Goal: Task Accomplishment & Management: Use online tool/utility

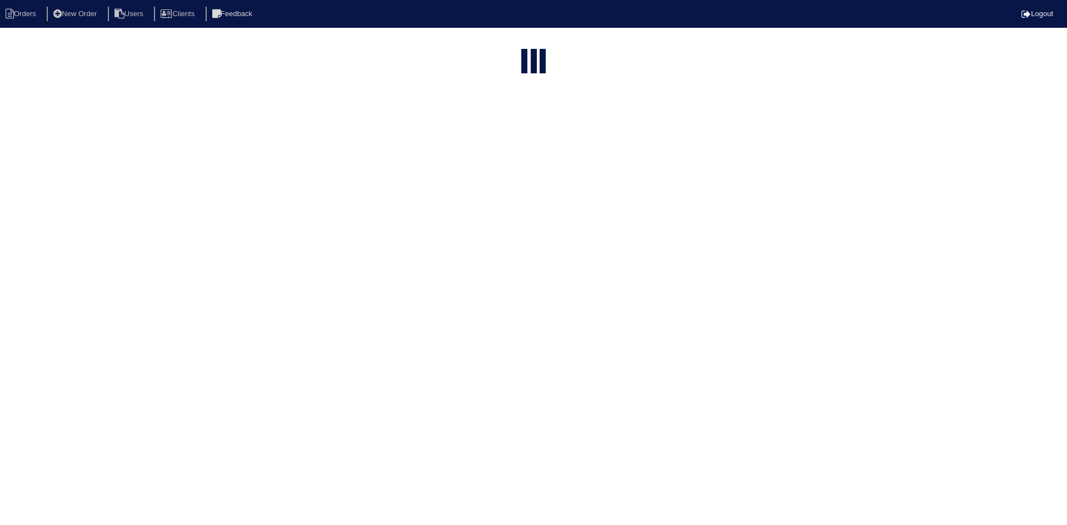
select select "15"
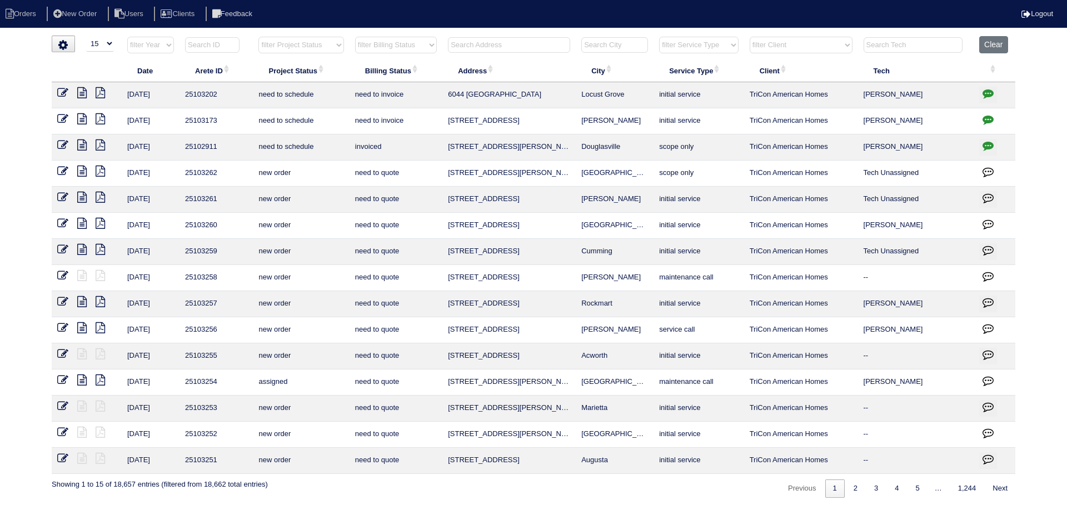
drag, startPoint x: 491, startPoint y: 174, endPoint x: 103, endPoint y: 213, distance: 389.7
click at [440, 179] on tr "9/4/25 25103262 new order need to quote 2642 Hatfield Cir SE Atlanta scope only…" at bounding box center [533, 174] width 963 height 26
click at [78, 168] on icon at bounding box center [81, 171] width 9 height 11
click at [507, 47] on input "text" at bounding box center [509, 45] width 122 height 16
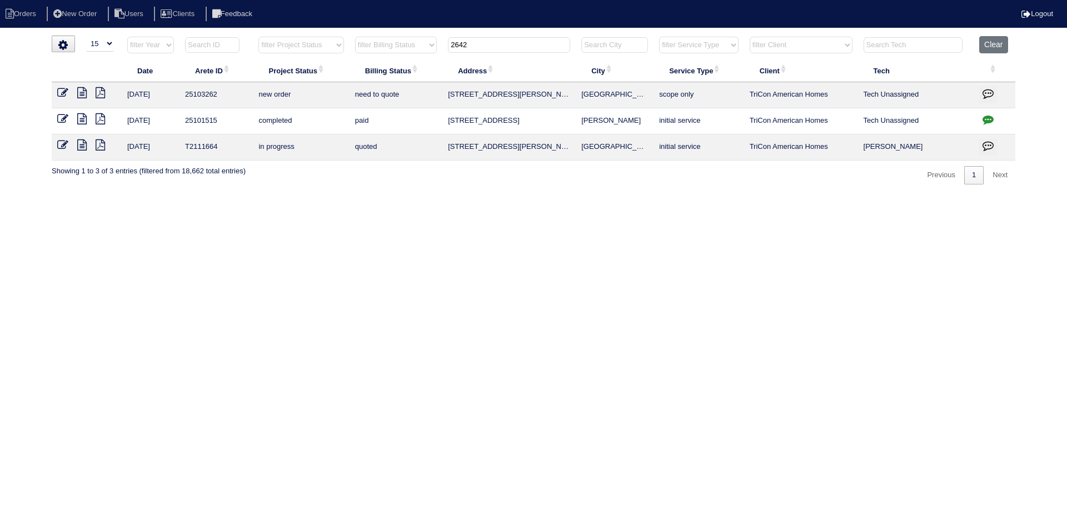
type input "2642"
click at [83, 143] on icon at bounding box center [81, 144] width 9 height 11
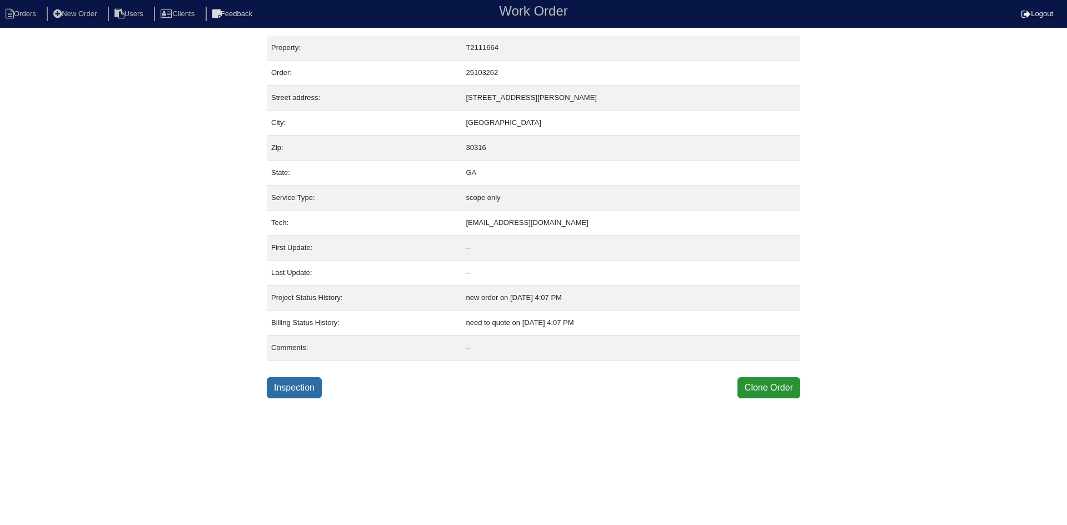
click at [294, 389] on link "Inspection" at bounding box center [294, 387] width 55 height 21
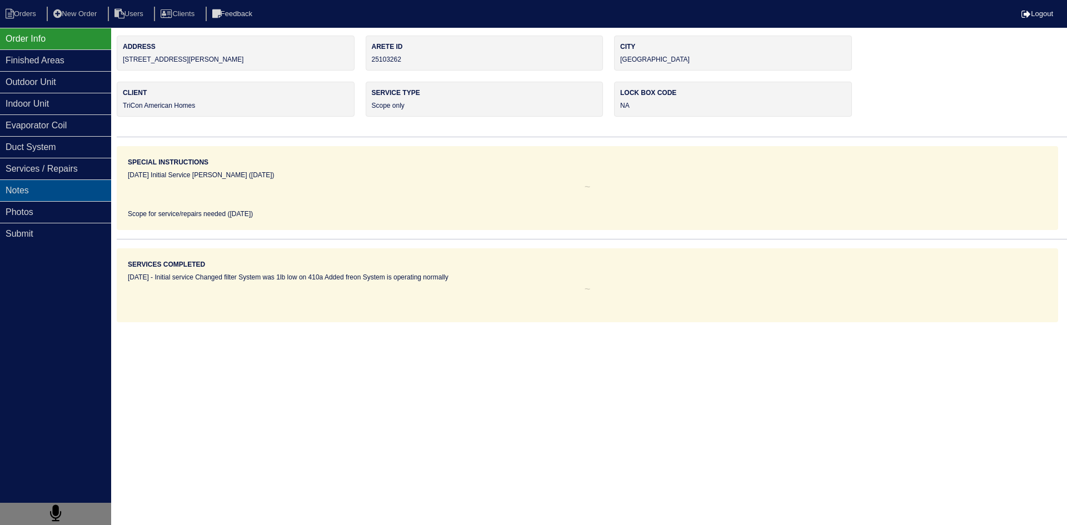
click at [47, 191] on div "Notes" at bounding box center [55, 190] width 111 height 22
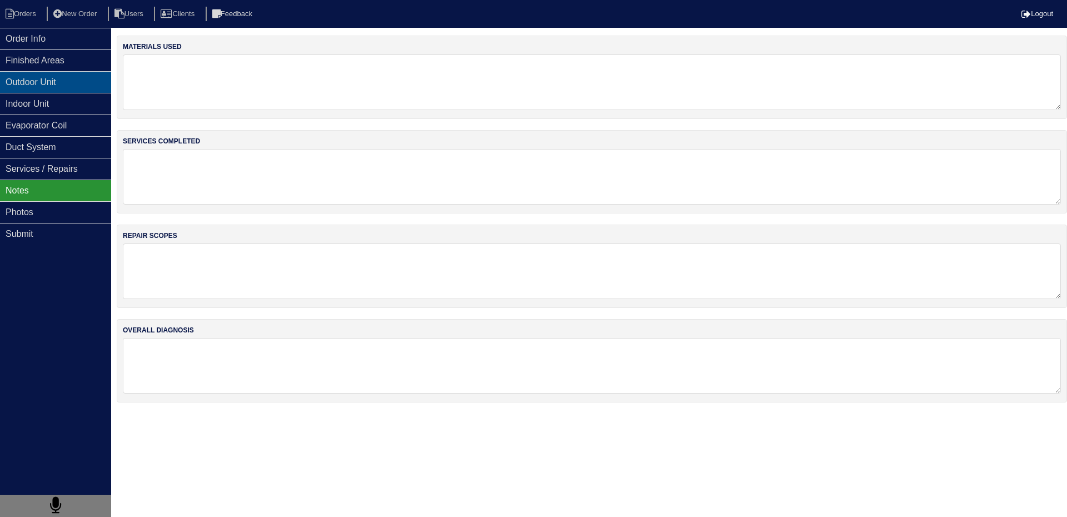
click at [16, 80] on div "Outdoor Unit" at bounding box center [55, 82] width 111 height 22
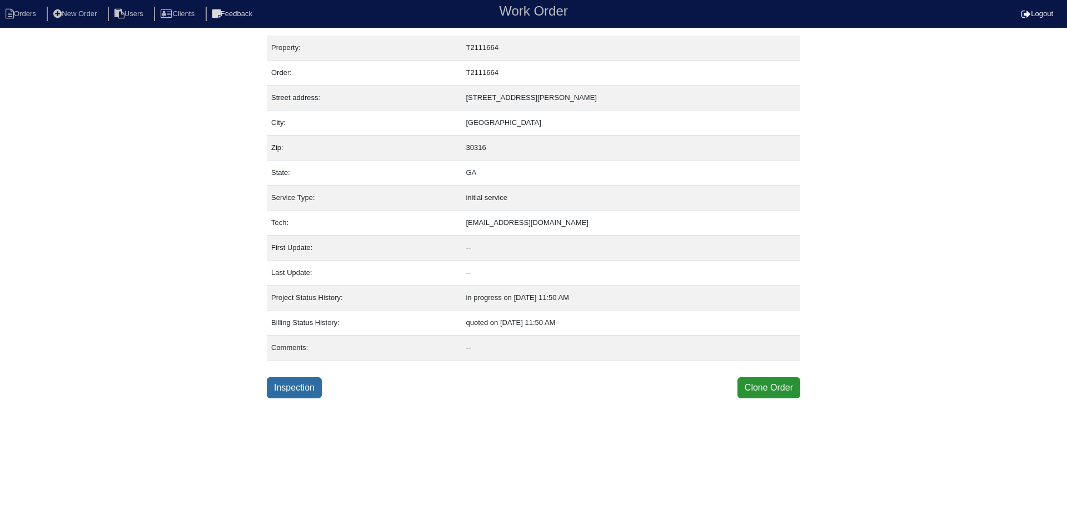
click at [293, 390] on link "Inspection" at bounding box center [294, 387] width 55 height 21
select select "0"
select select "Goodman"
select select "0"
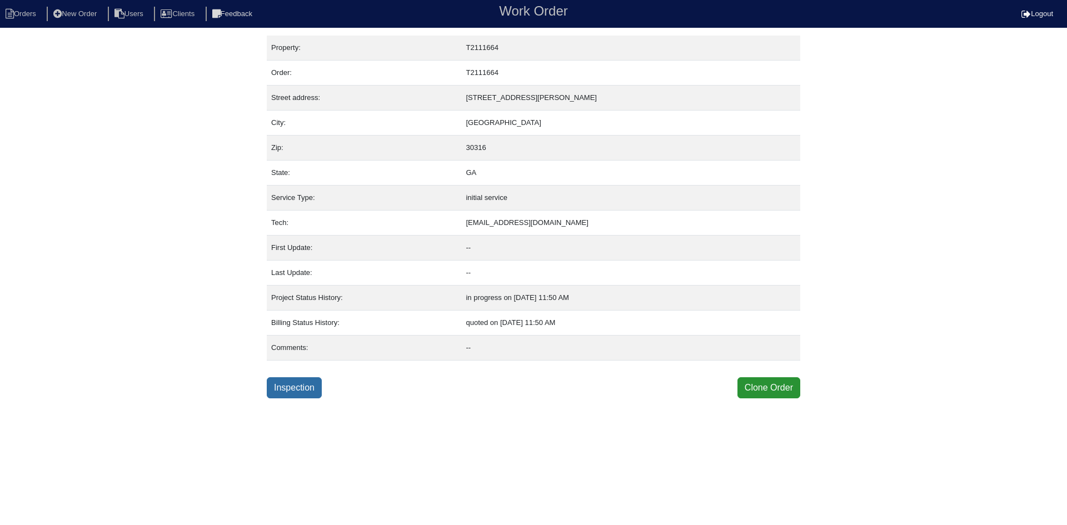
select select "0"
select select "1"
select select "0"
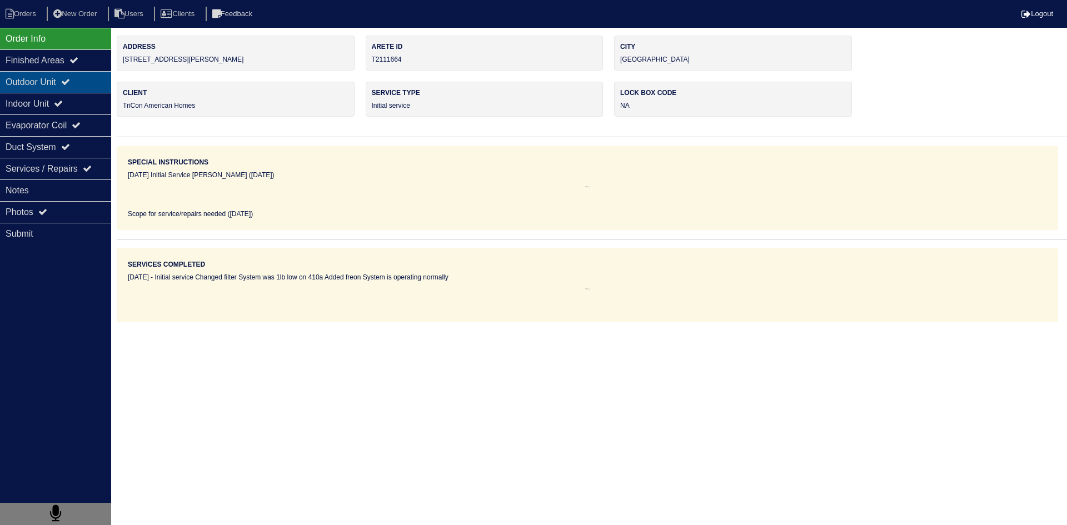
click at [20, 84] on div "Outdoor Unit" at bounding box center [55, 82] width 111 height 22
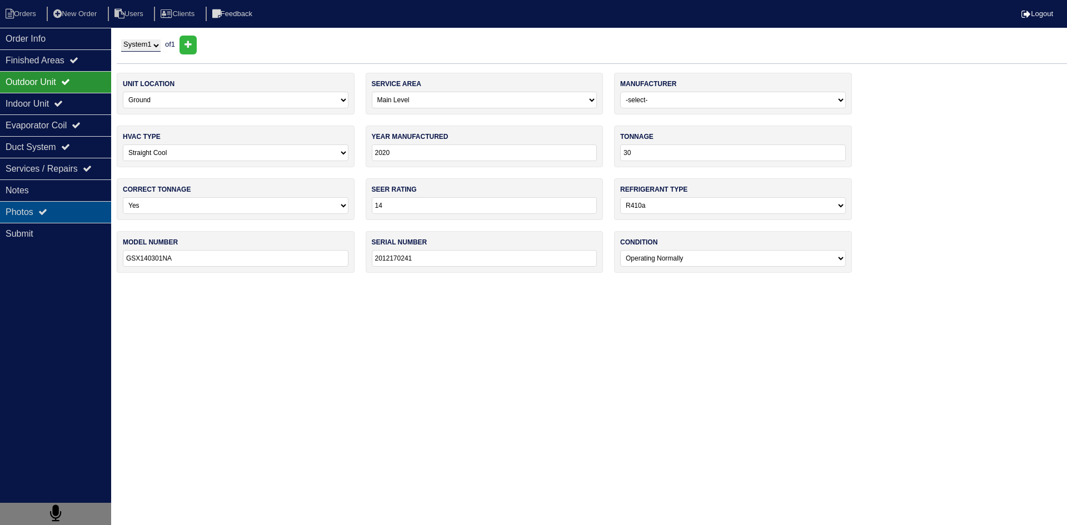
click at [52, 213] on div "Photos" at bounding box center [55, 212] width 111 height 22
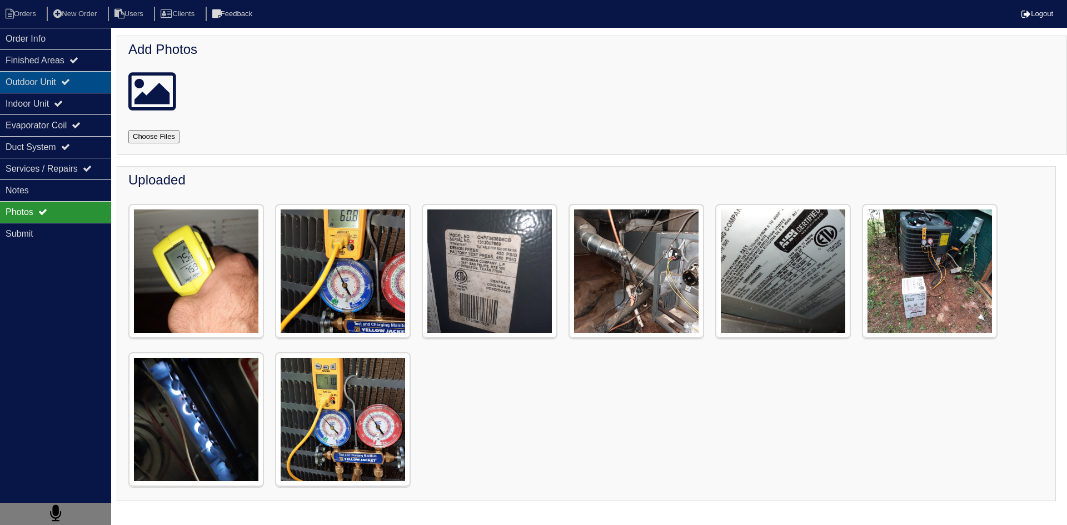
click at [21, 83] on div "Outdoor Unit" at bounding box center [55, 82] width 111 height 22
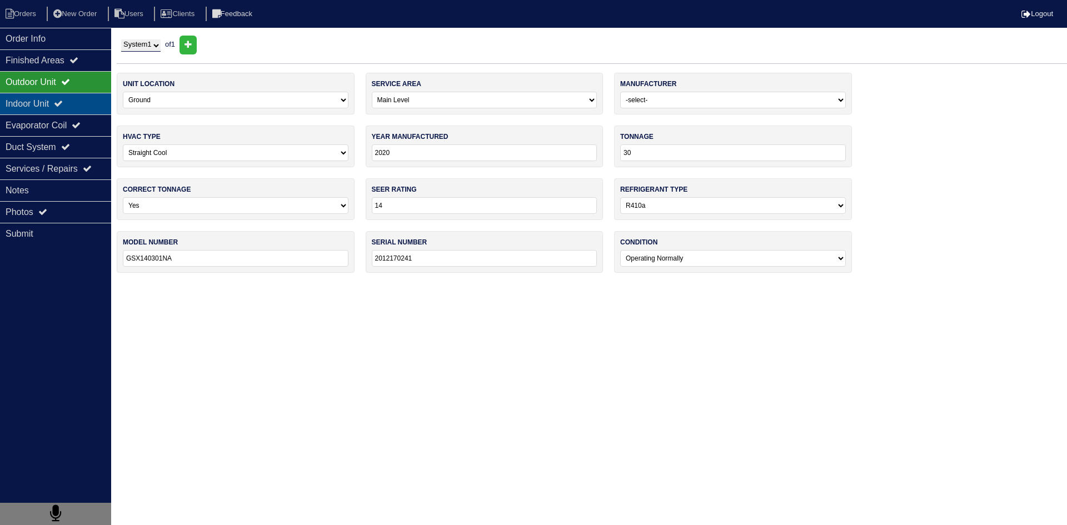
click at [47, 108] on div "Indoor Unit" at bounding box center [55, 104] width 111 height 22
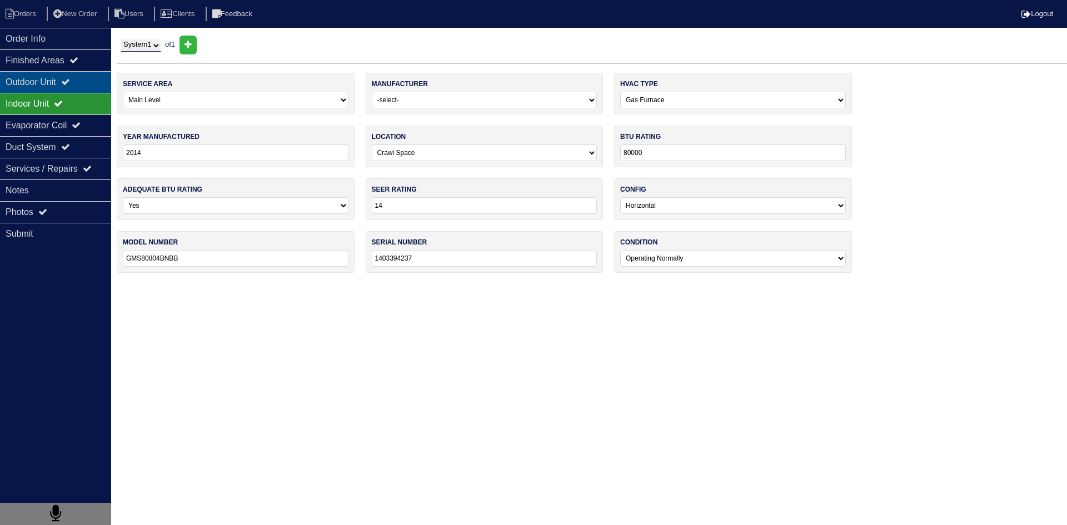
click at [16, 81] on div "Outdoor Unit" at bounding box center [55, 82] width 111 height 22
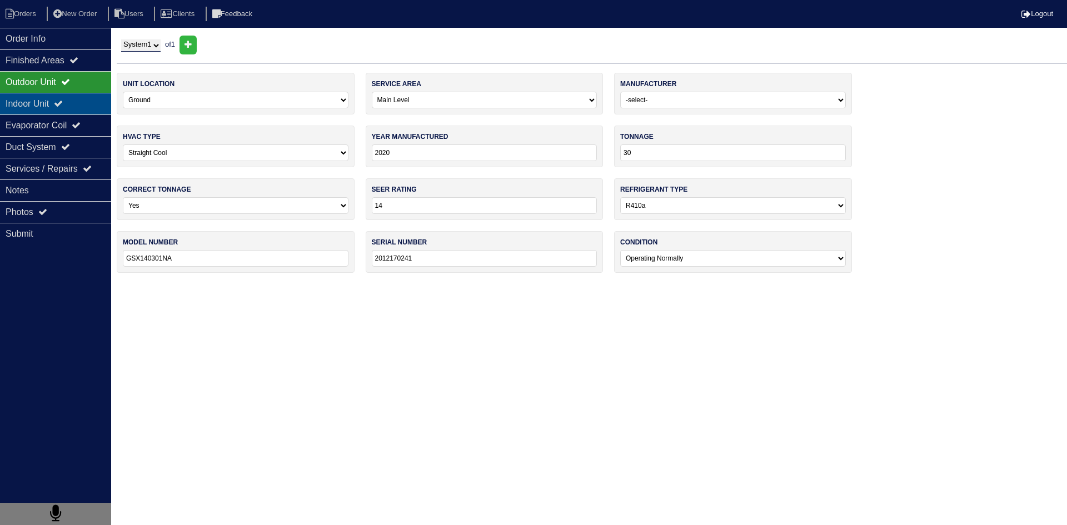
click at [98, 101] on div "Indoor Unit" at bounding box center [55, 104] width 111 height 22
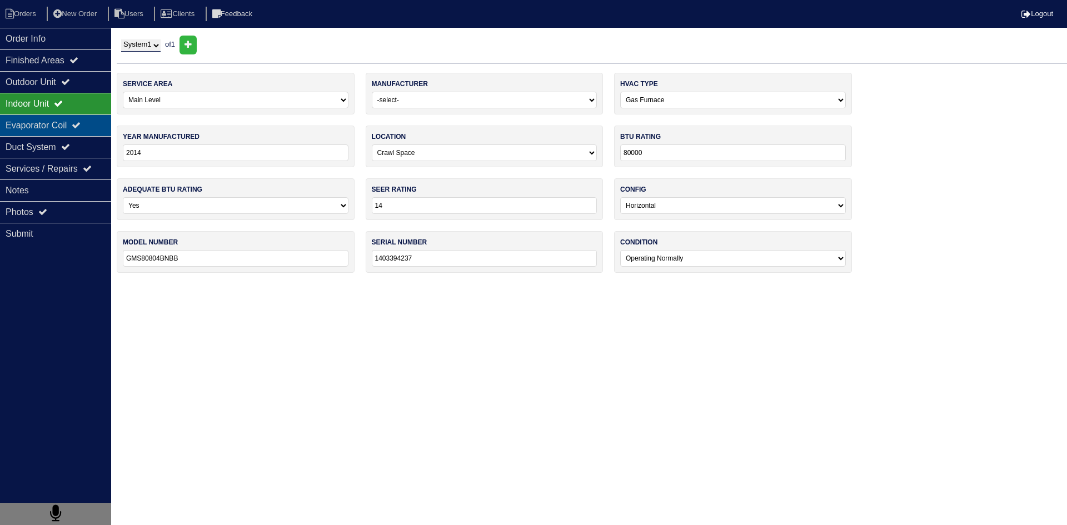
click at [39, 122] on div "Evaporator Coil" at bounding box center [55, 125] width 111 height 22
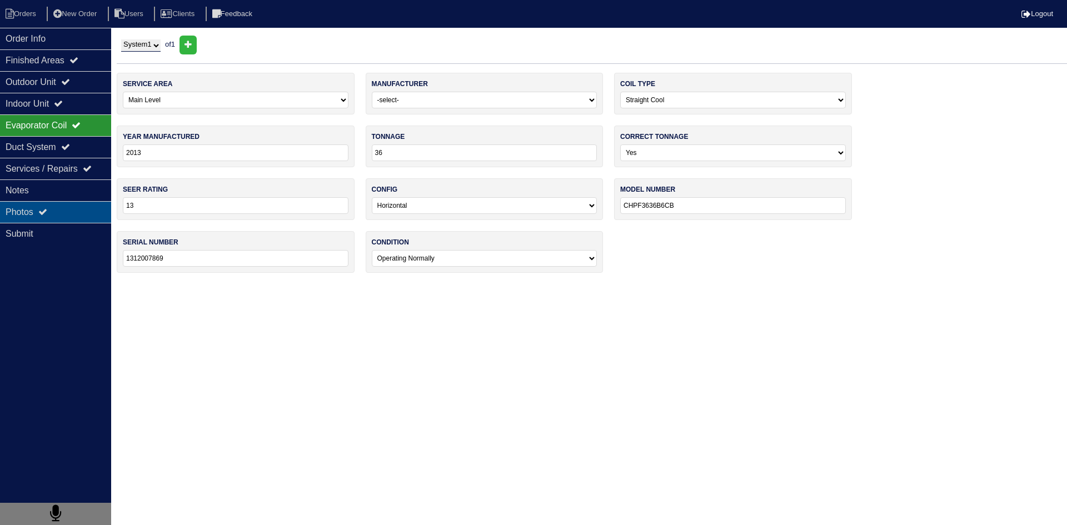
click at [82, 206] on div "Photos" at bounding box center [55, 212] width 111 height 22
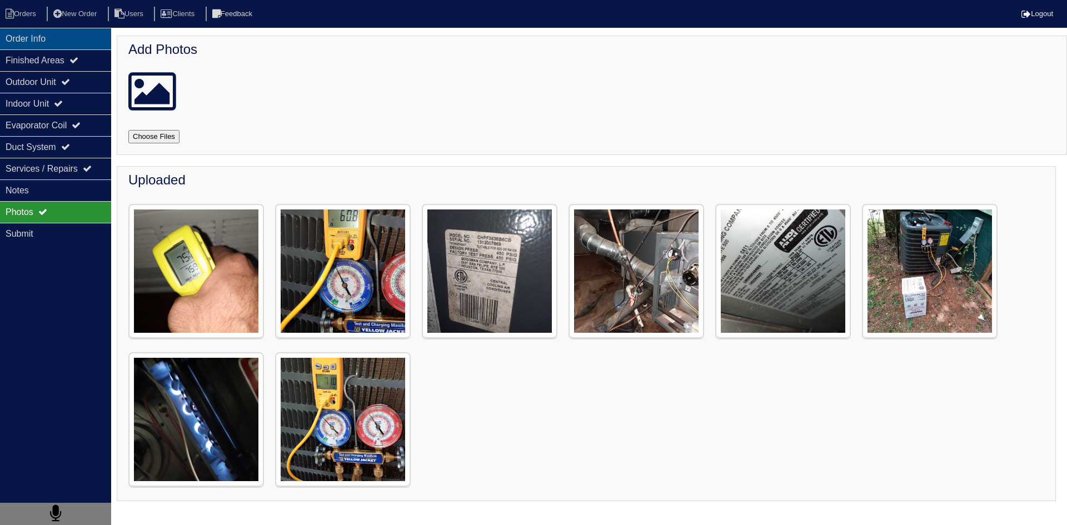
click at [61, 46] on div "Order Info" at bounding box center [55, 39] width 111 height 22
